Goal: Task Accomplishment & Management: Complete application form

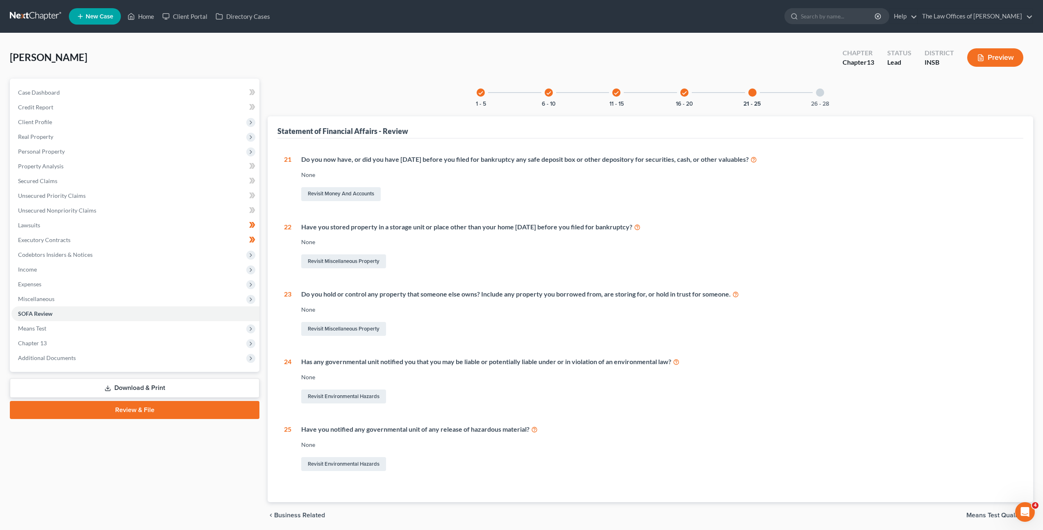
click at [45, 20] on link at bounding box center [36, 16] width 52 height 15
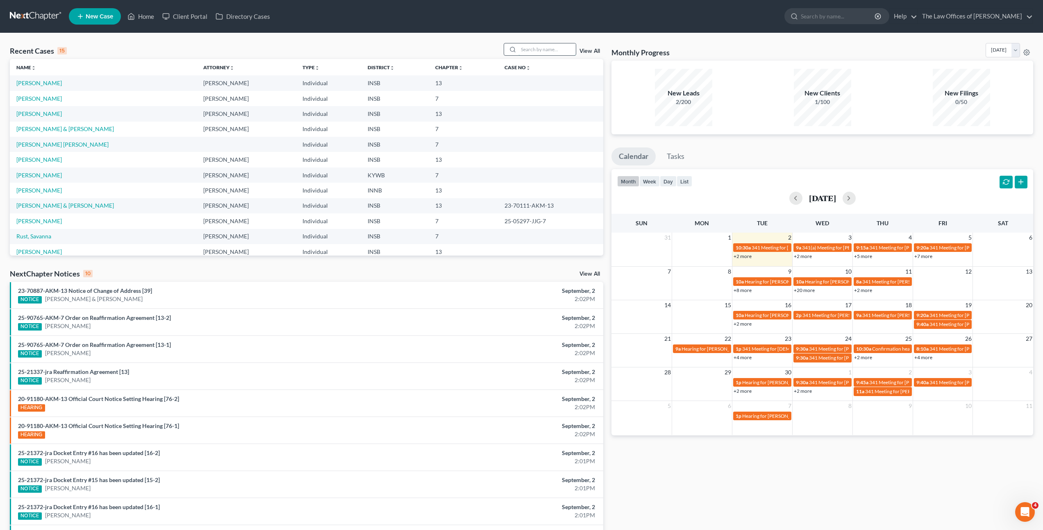
click at [530, 48] on input "search" at bounding box center [546, 49] width 57 height 12
type input "[PERSON_NAME]"
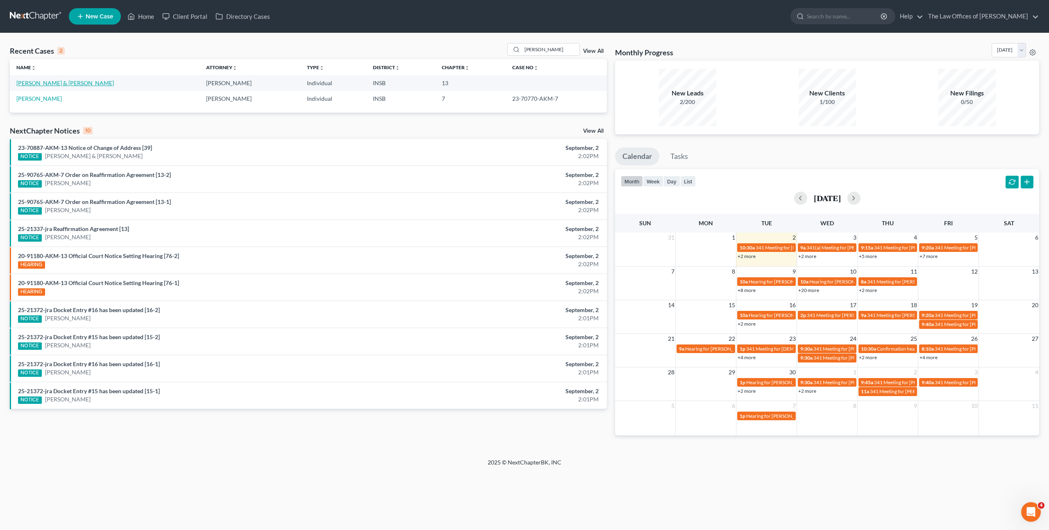
click at [72, 81] on link "[PERSON_NAME] & [PERSON_NAME]" at bounding box center [65, 82] width 98 height 7
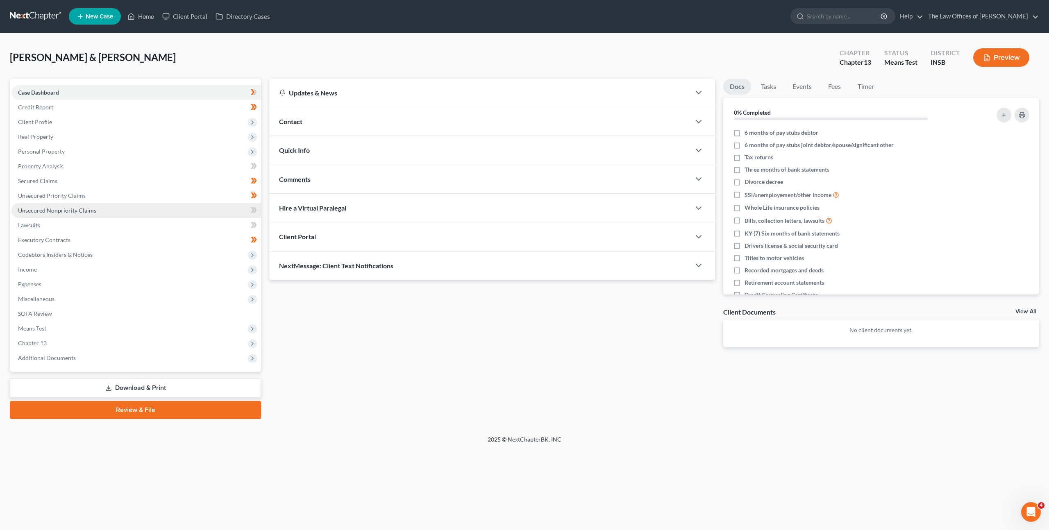
click at [167, 214] on link "Unsecured Nonpriority Claims" at bounding box center [136, 210] width 250 height 15
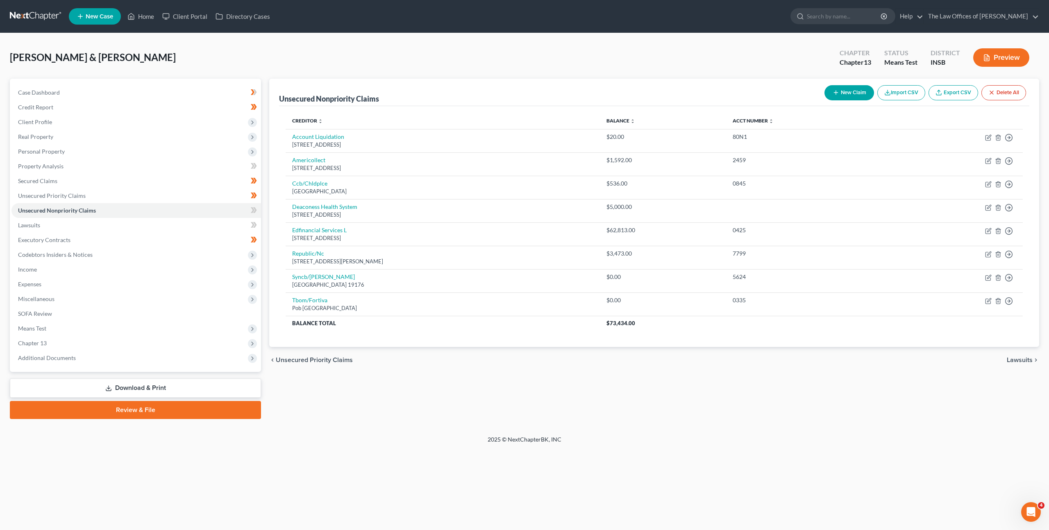
click at [844, 93] on button "New Claim" at bounding box center [849, 92] width 50 height 15
select select "2"
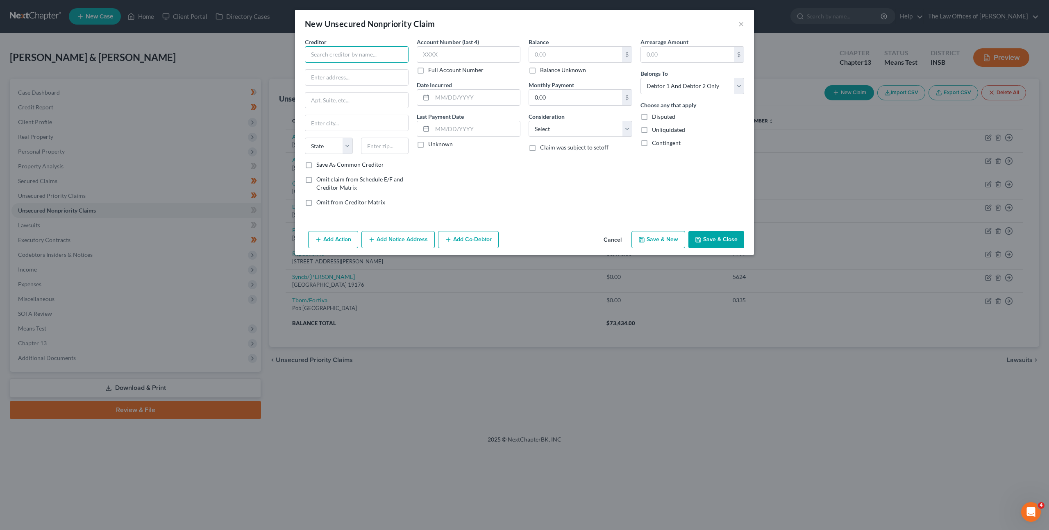
drag, startPoint x: 374, startPoint y: 57, endPoint x: 510, endPoint y: 72, distance: 136.4
click at [378, 57] on input "text" at bounding box center [357, 54] width 104 height 16
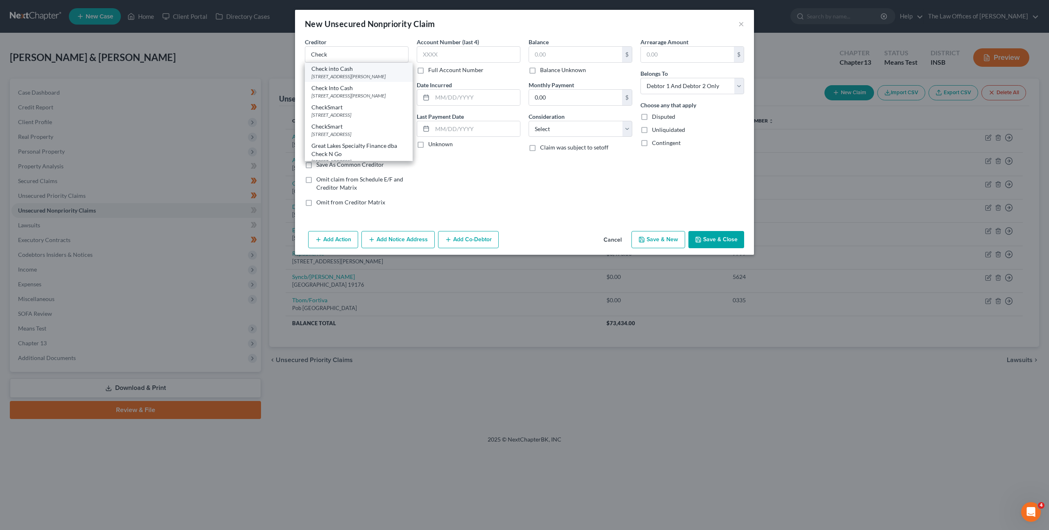
click at [326, 70] on div "Check into Cash" at bounding box center [358, 69] width 95 height 8
type input "Check into Cash"
type input "[STREET_ADDRESS][PERSON_NAME]"
type input "Ste. 80"
type input "[GEOGRAPHIC_DATA]"
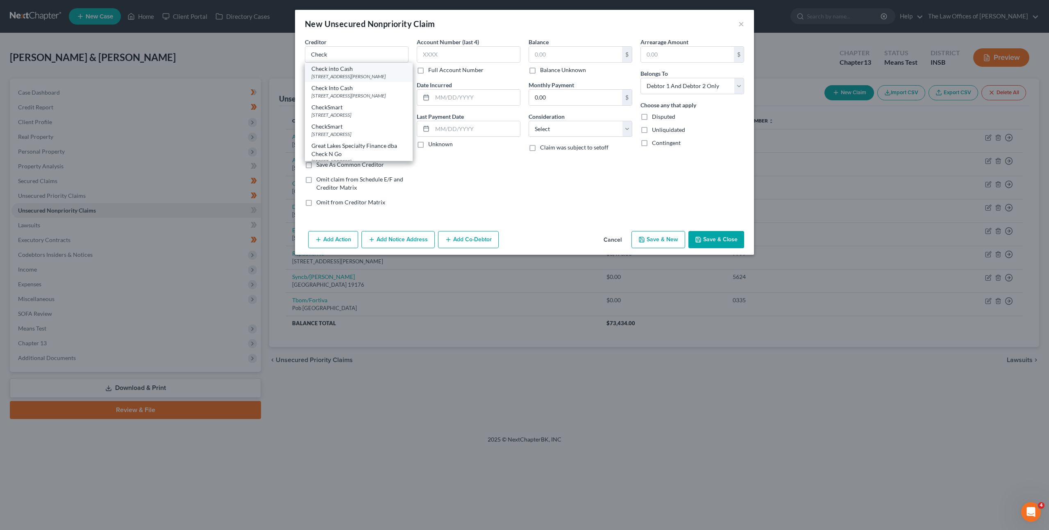
select select "44"
type input "37311"
click at [479, 54] on input "text" at bounding box center [469, 54] width 104 height 16
click at [566, 57] on input "text" at bounding box center [575, 55] width 93 height 16
click at [714, 234] on button "Save & Close" at bounding box center [716, 239] width 56 height 17
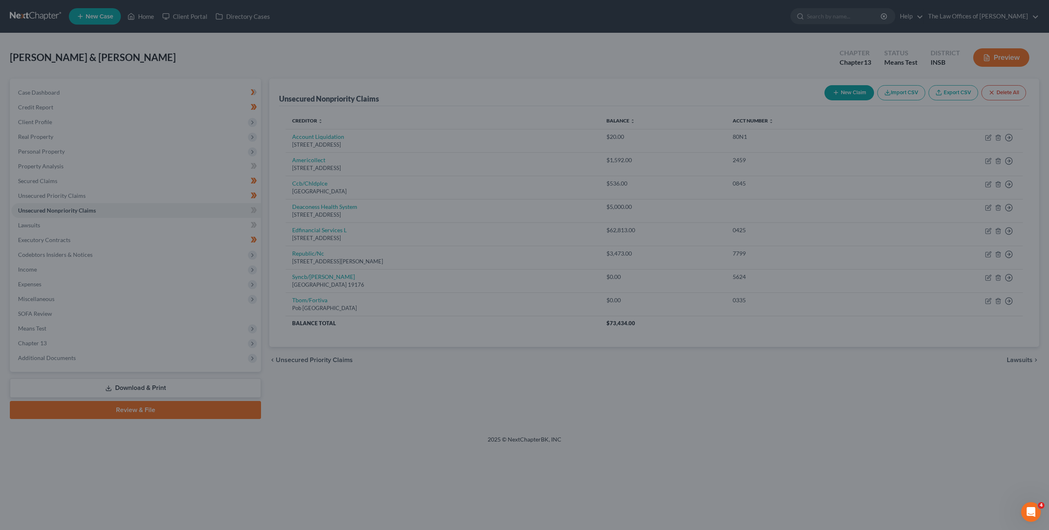
type input "900.00"
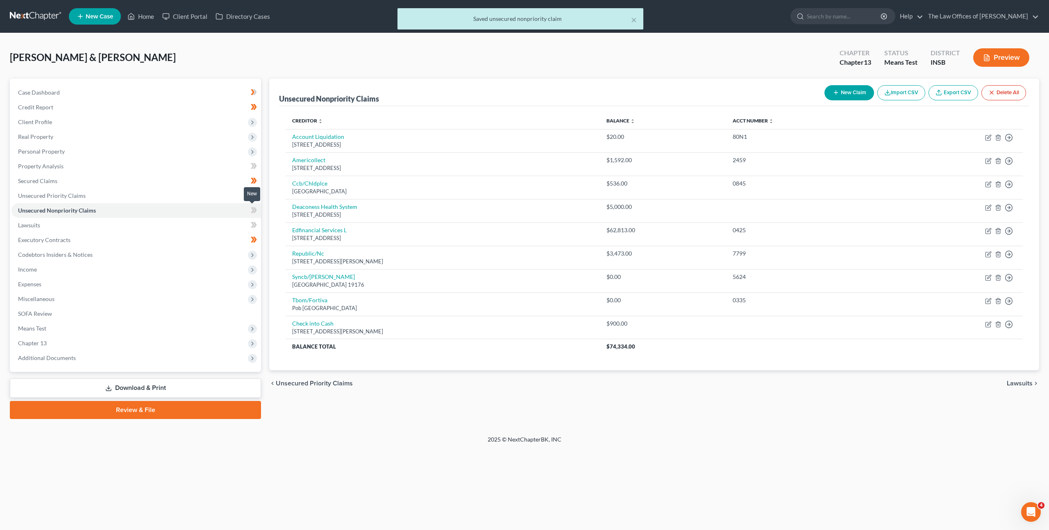
click at [249, 211] on span at bounding box center [254, 211] width 14 height 12
click at [217, 221] on link "Lawsuits" at bounding box center [136, 225] width 250 height 15
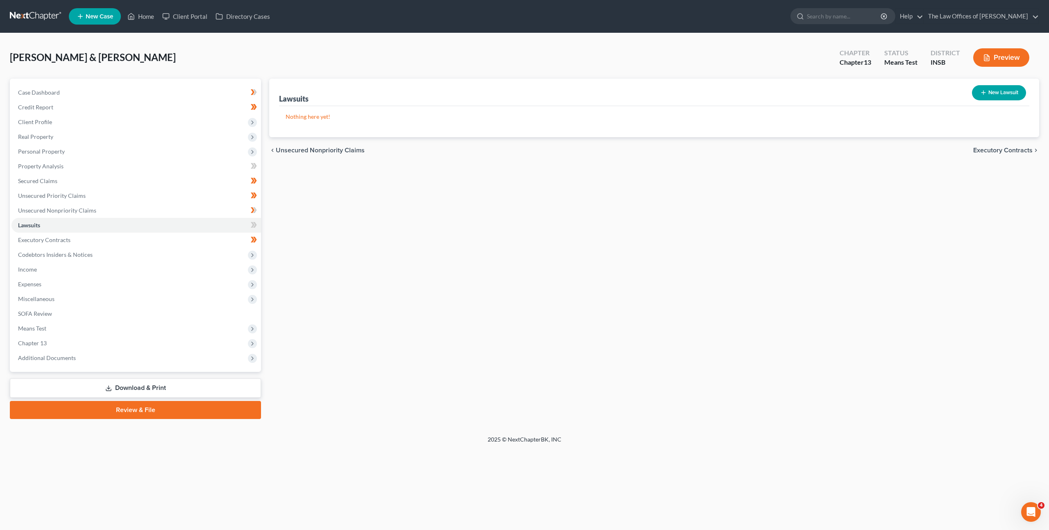
click at [359, 270] on div "Lawsuits New Lawsuit Nothing here yet! Court Name Date Filed Status Creditor Na…" at bounding box center [654, 249] width 778 height 340
click at [690, 230] on div "Lawsuits New Lawsuit Nothing here yet! Court Name Date Filed Status Creditor Na…" at bounding box center [654, 249] width 778 height 340
click at [697, 184] on div "Lawsuits New Lawsuit Nothing here yet! Court Name Date Filed Status Creditor Na…" at bounding box center [654, 249] width 778 height 340
click at [831, 211] on div "Lawsuits New Lawsuit Nothing here yet! Court Name Date Filed Status Creditor Na…" at bounding box center [654, 249] width 778 height 340
click at [799, 199] on div "Lawsuits New Lawsuit Nothing here yet! Court Name Date Filed Status Creditor Na…" at bounding box center [654, 249] width 778 height 340
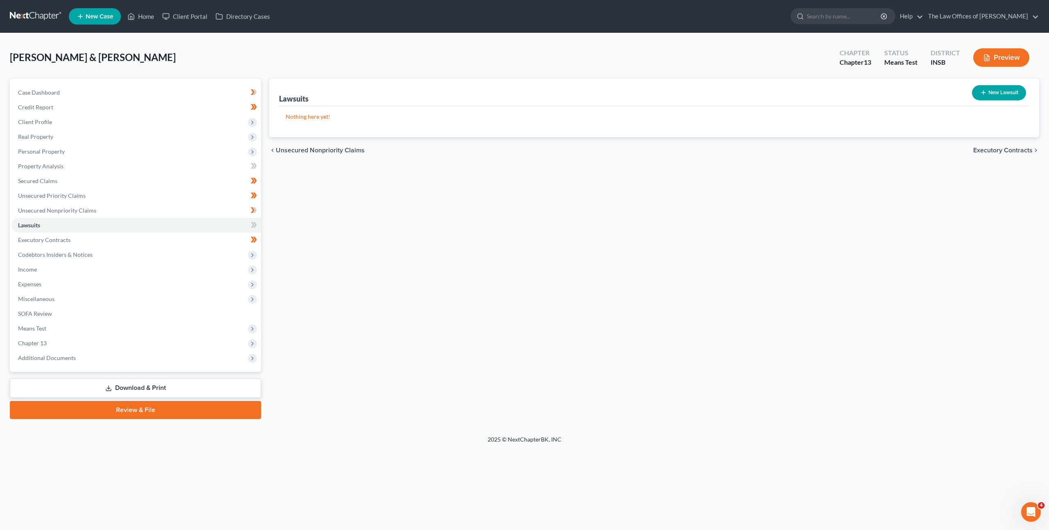
drag, startPoint x: 515, startPoint y: 280, endPoint x: 486, endPoint y: 261, distance: 34.9
click at [517, 279] on div "Lawsuits New Lawsuit Nothing here yet! Court Name Date Filed Status Creditor Na…" at bounding box center [654, 249] width 778 height 340
